Goal: Information Seeking & Learning: Learn about a topic

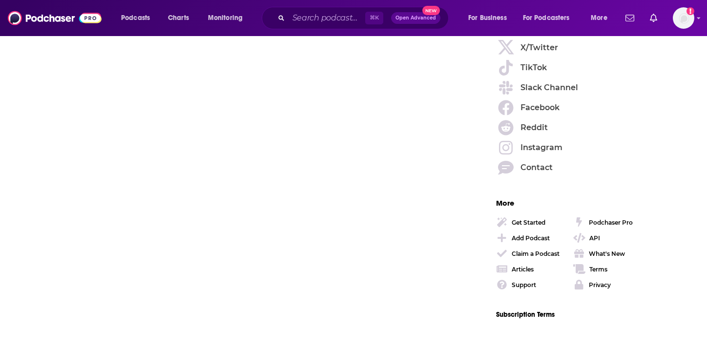
scroll to position [1394, 0]
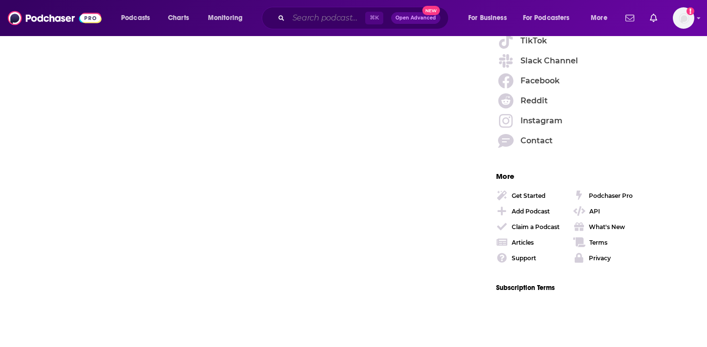
click at [307, 20] on input "Search podcasts, credits, & more..." at bounding box center [326, 18] width 77 height 16
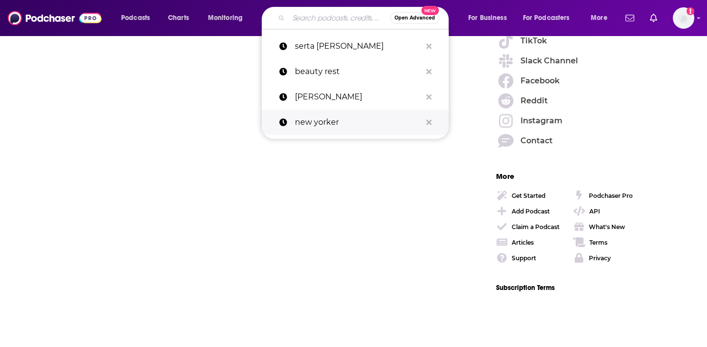
click at [322, 123] on p "new yorker" at bounding box center [358, 122] width 126 height 25
type input "new yorker"
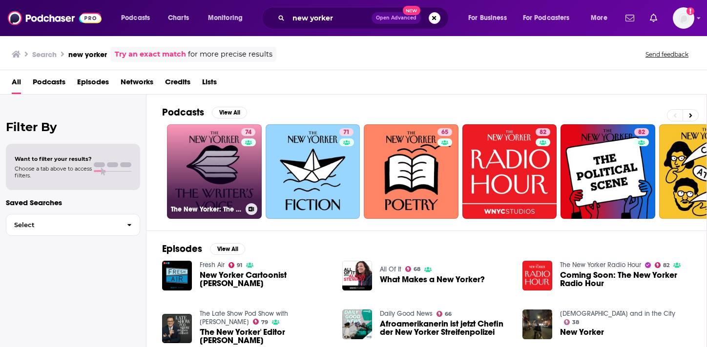
click at [229, 183] on link "74 The New Yorker: The Writer's Voice - New Fiction from The New Yorker" at bounding box center [214, 171] width 95 height 95
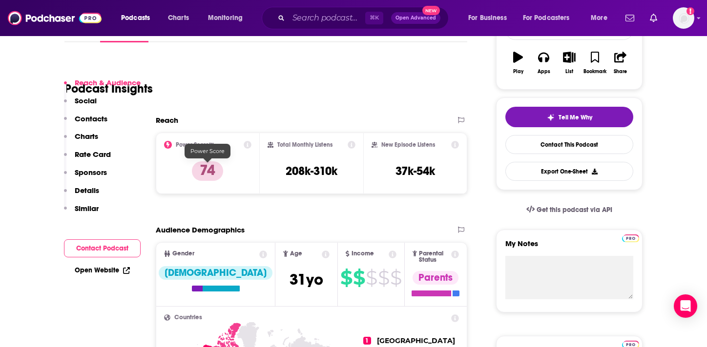
scroll to position [181, 0]
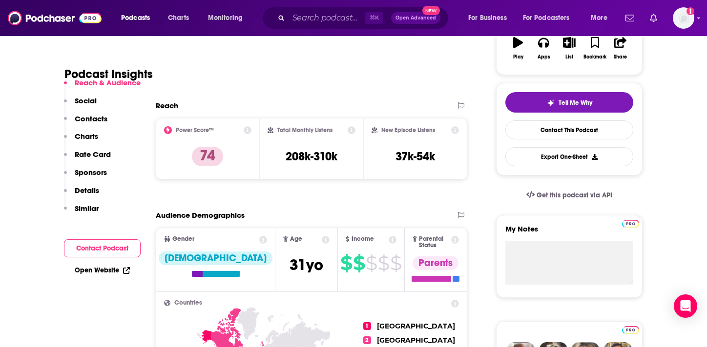
click at [89, 120] on p "Contacts" at bounding box center [91, 118] width 33 height 9
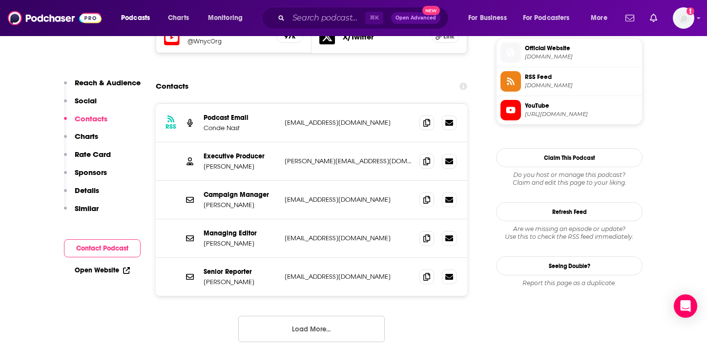
scroll to position [813, 0]
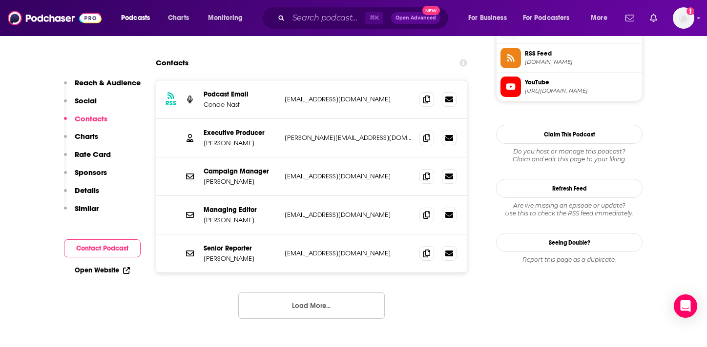
click at [339, 293] on button "Load More..." at bounding box center [311, 306] width 146 height 26
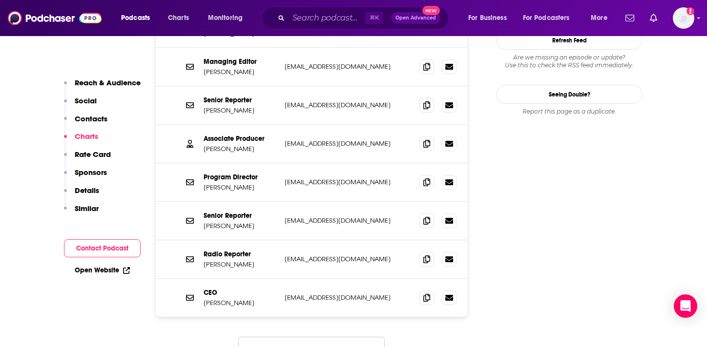
scroll to position [867, 0]
